Goal: Find specific page/section: Find specific page/section

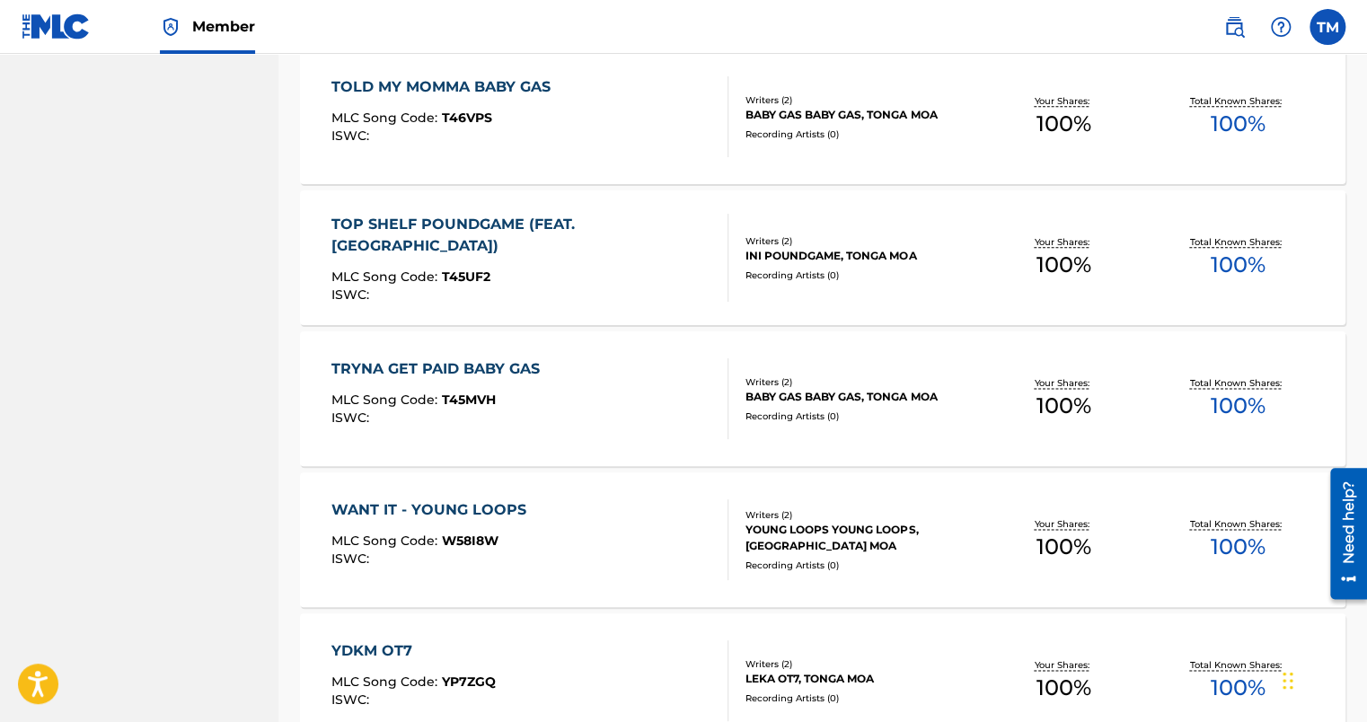
scroll to position [1333, 0]
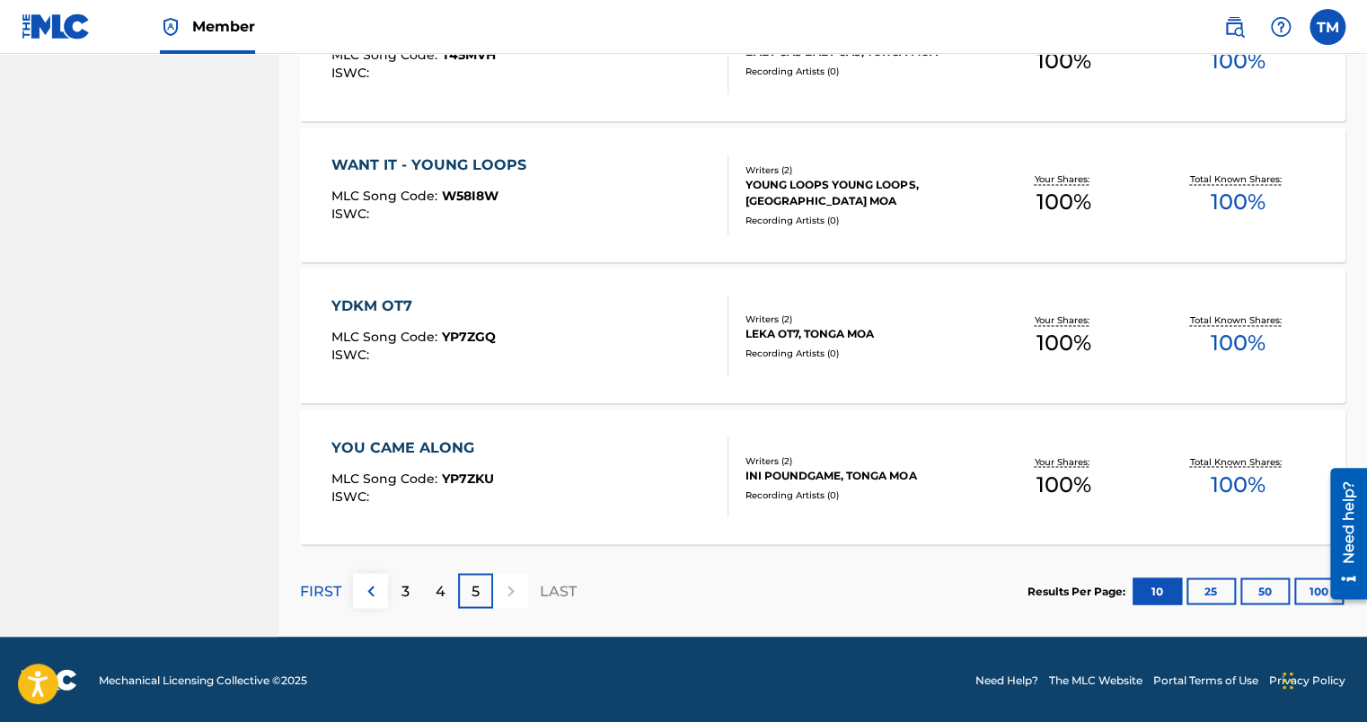
click at [510, 588] on div at bounding box center [510, 590] width 35 height 35
click at [400, 592] on div "3" at bounding box center [405, 590] width 35 height 35
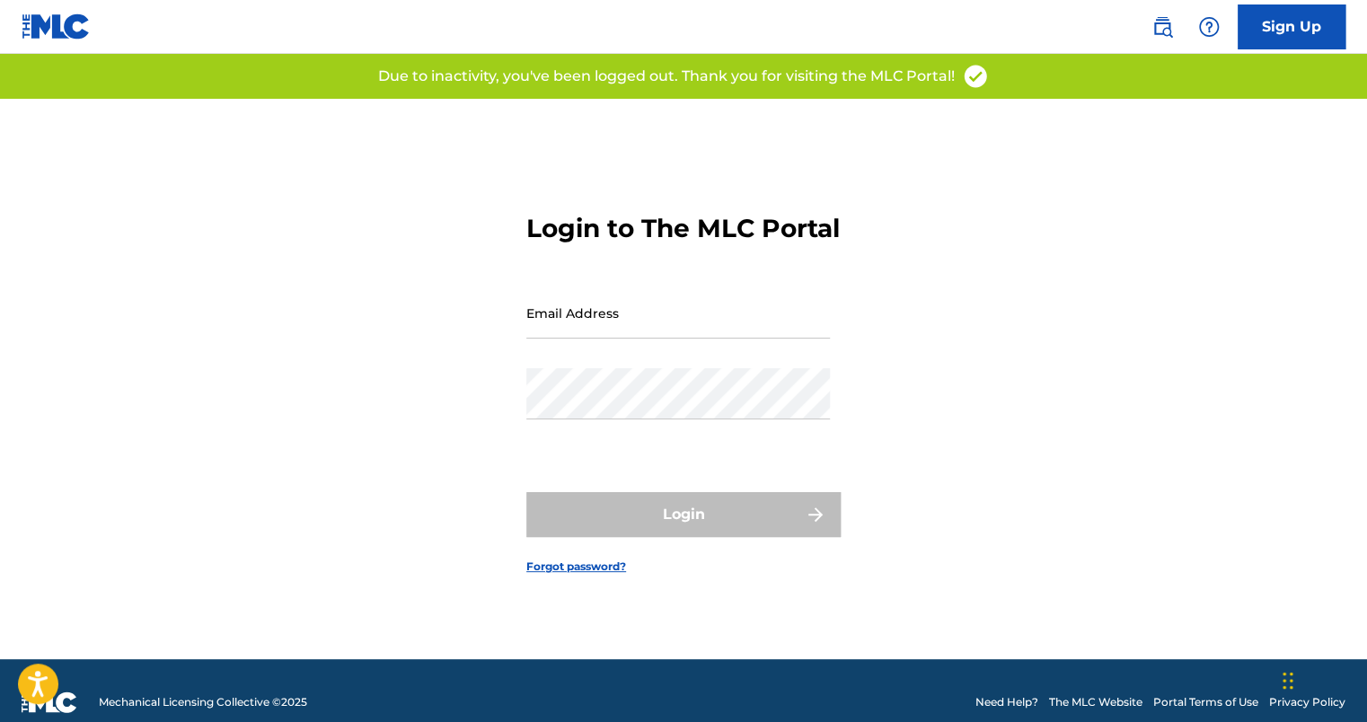
type input "[EMAIL_ADDRESS][DOMAIN_NAME]"
click at [635, 529] on div "Login" at bounding box center [683, 514] width 314 height 45
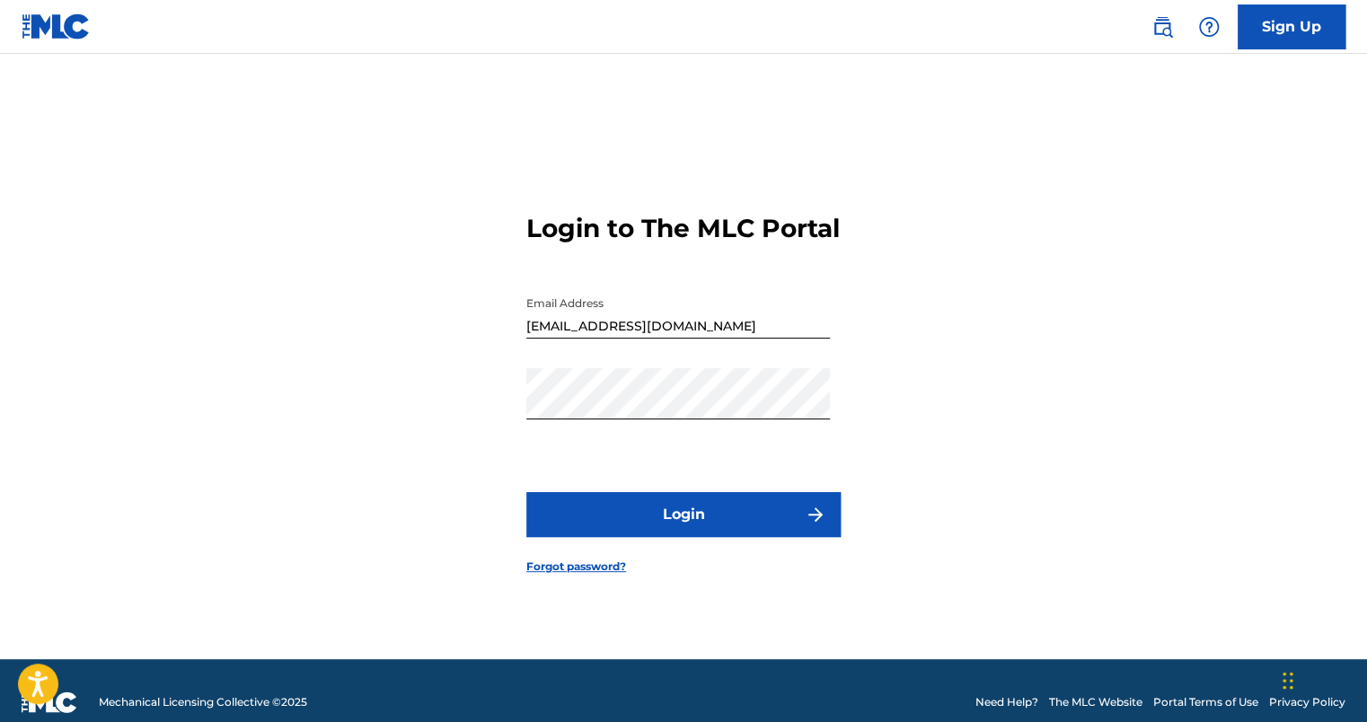
click at [738, 533] on button "Login" at bounding box center [683, 514] width 314 height 45
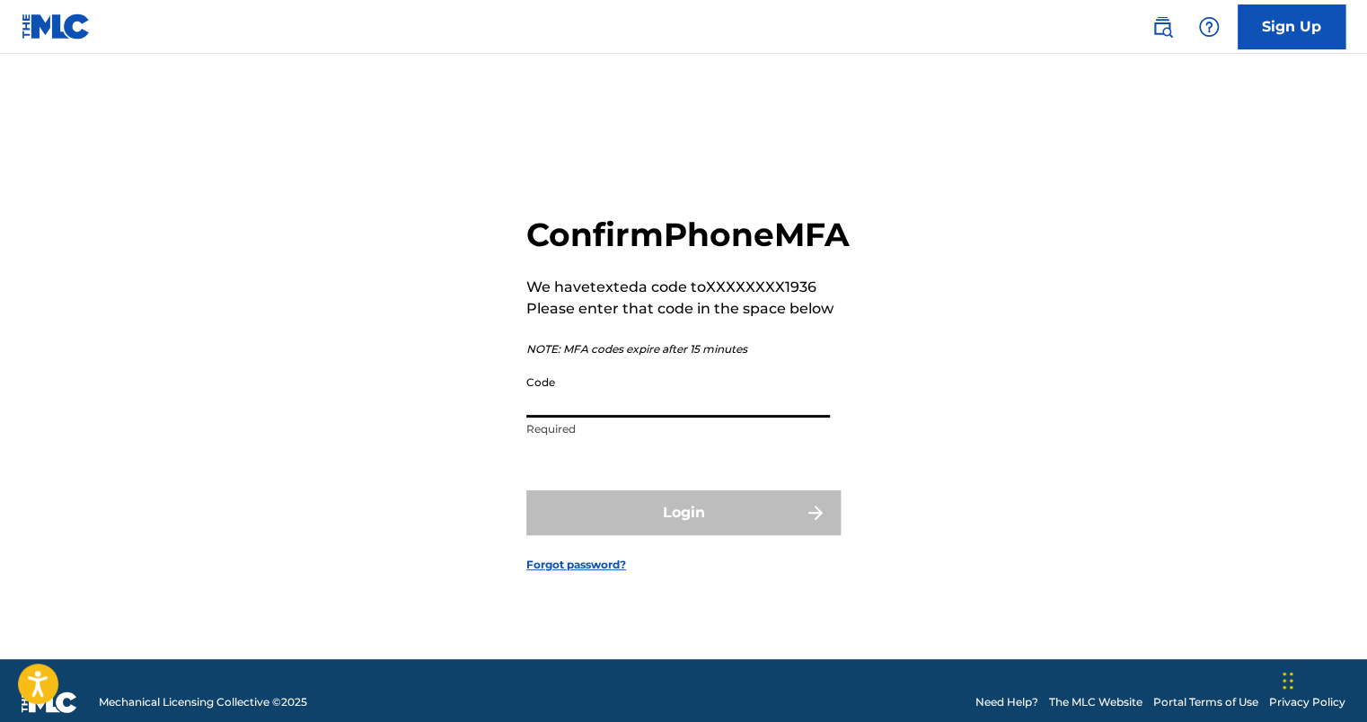
click at [646, 418] on input "Code" at bounding box center [678, 392] width 304 height 51
click at [380, 528] on div "Confirm Phone MFA We have texted a code to XXXXXXXX1936 Please enter that code …" at bounding box center [684, 379] width 1258 height 561
click at [667, 413] on input "Code" at bounding box center [678, 392] width 304 height 51
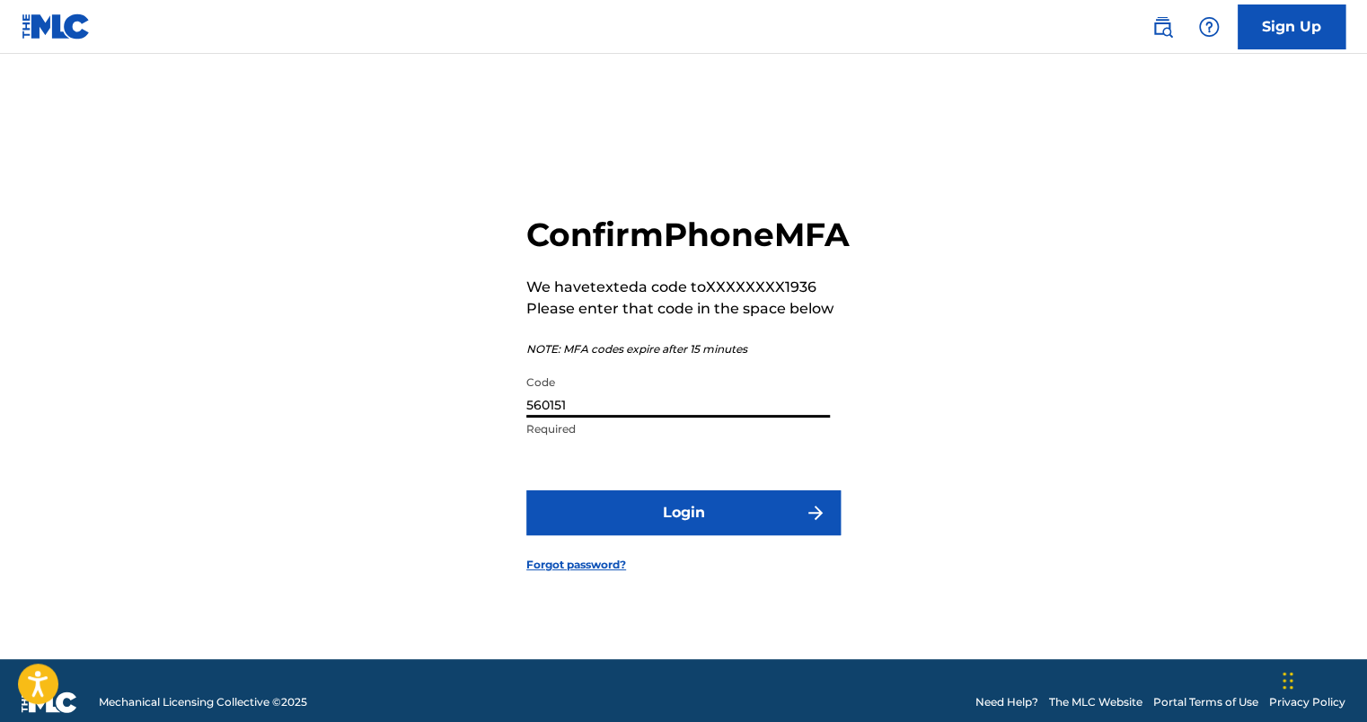
type input "560151"
click at [714, 528] on button "Login" at bounding box center [683, 513] width 314 height 45
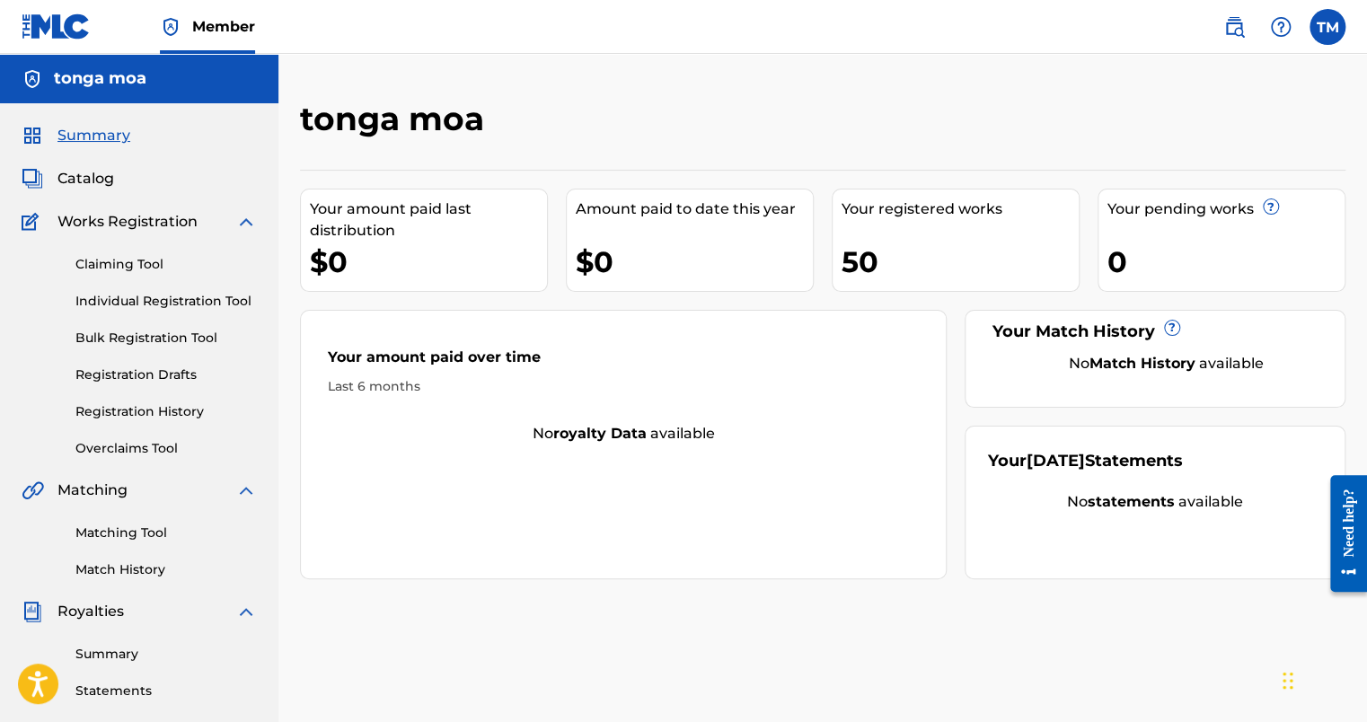
click at [245, 225] on img at bounding box center [246, 222] width 22 height 22
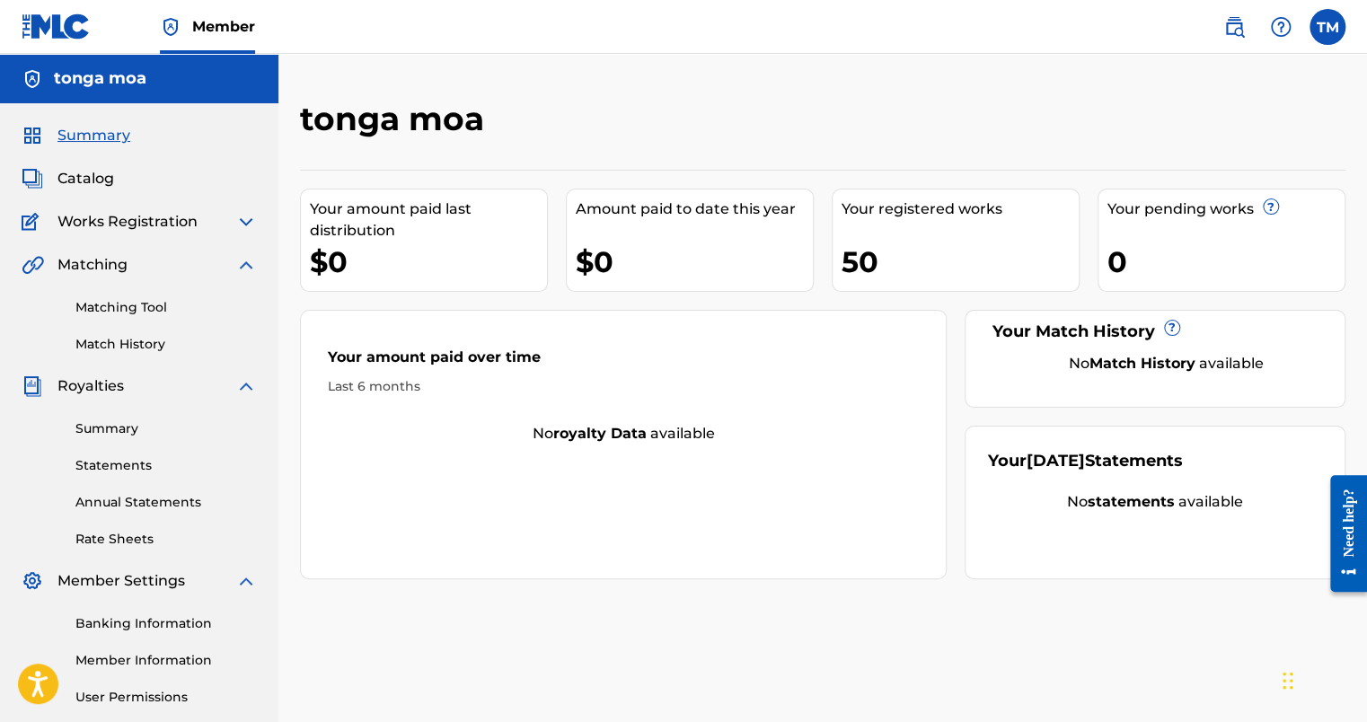
click at [241, 261] on img at bounding box center [246, 265] width 22 height 22
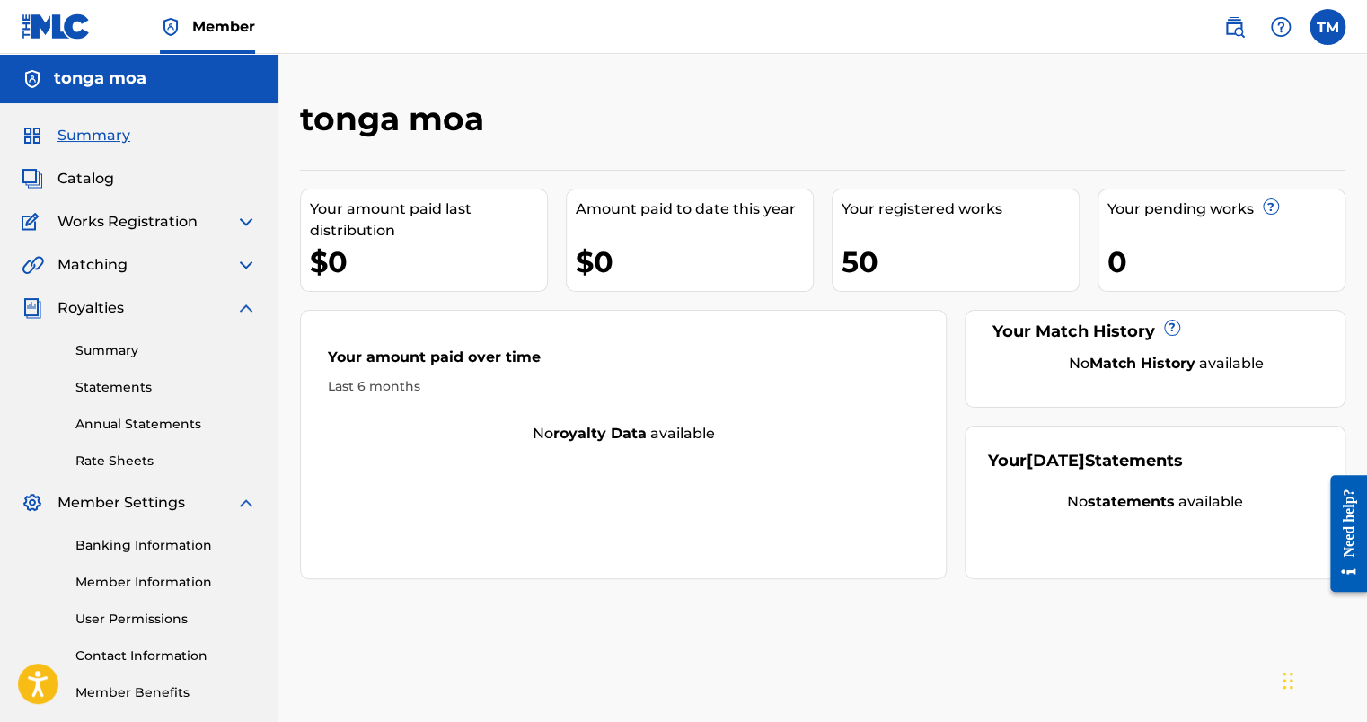
click at [243, 306] on img at bounding box center [246, 308] width 22 height 22
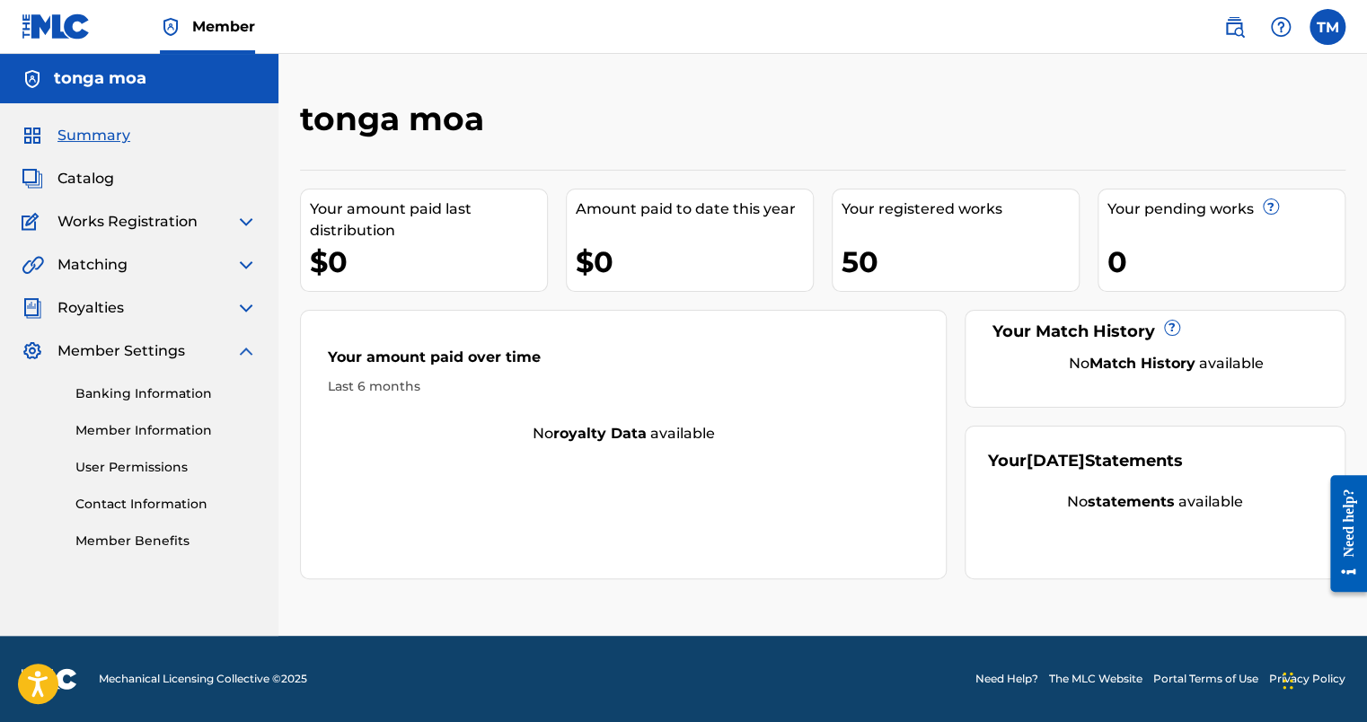
click at [245, 355] on img at bounding box center [246, 352] width 22 height 22
click at [60, 176] on span "Catalog" at bounding box center [86, 179] width 57 height 22
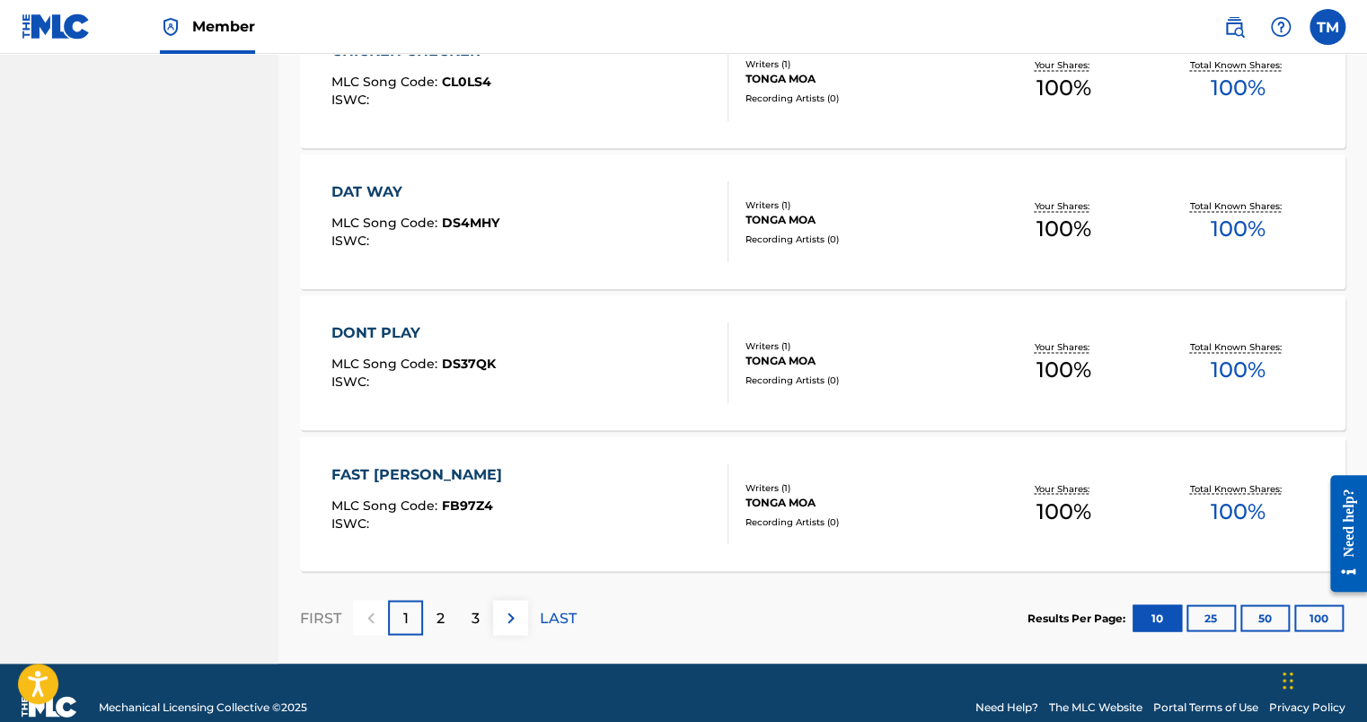
scroll to position [1333, 0]
